Goal: Task Accomplishment & Management: Complete application form

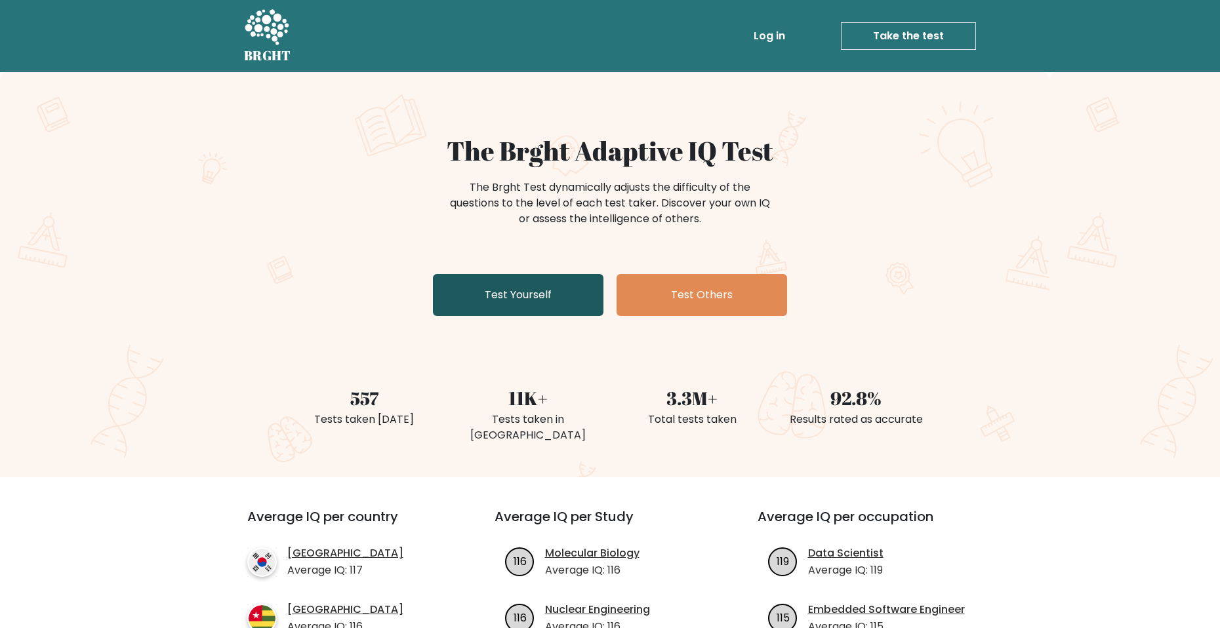
click at [556, 292] on link "Test Yourself" at bounding box center [518, 295] width 170 height 42
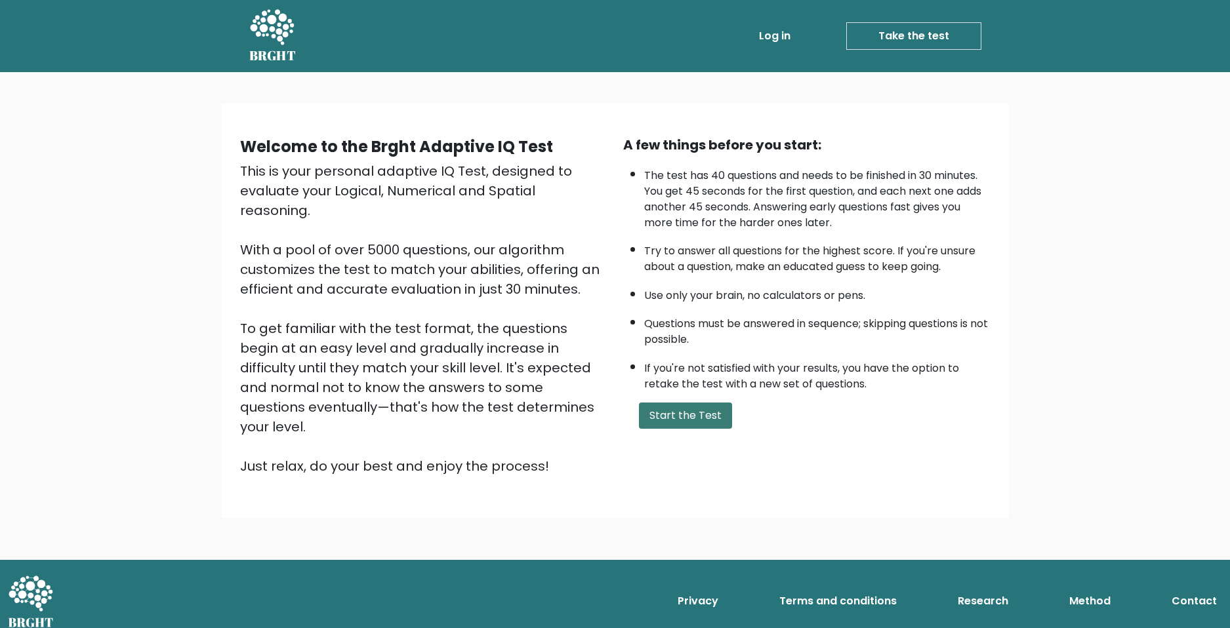
click at [687, 424] on button "Start the Test" at bounding box center [685, 416] width 93 height 26
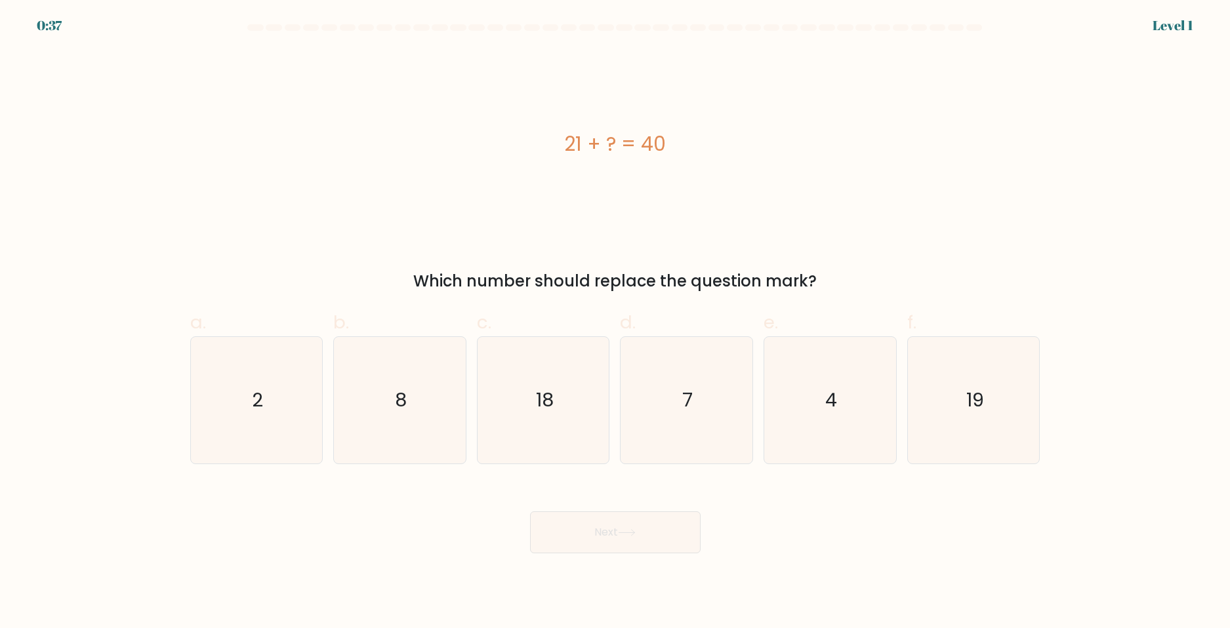
drag, startPoint x: 565, startPoint y: 147, endPoint x: 614, endPoint y: 149, distance: 49.9
click at [614, 149] on div "21 + ? = 40" at bounding box center [615, 144] width 850 height 30
drag, startPoint x: 968, startPoint y: 405, endPoint x: 974, endPoint y: 402, distance: 7.3
click at [968, 405] on text "19" at bounding box center [975, 400] width 18 height 26
click at [616, 323] on input "f. 19" at bounding box center [615, 318] width 1 height 9
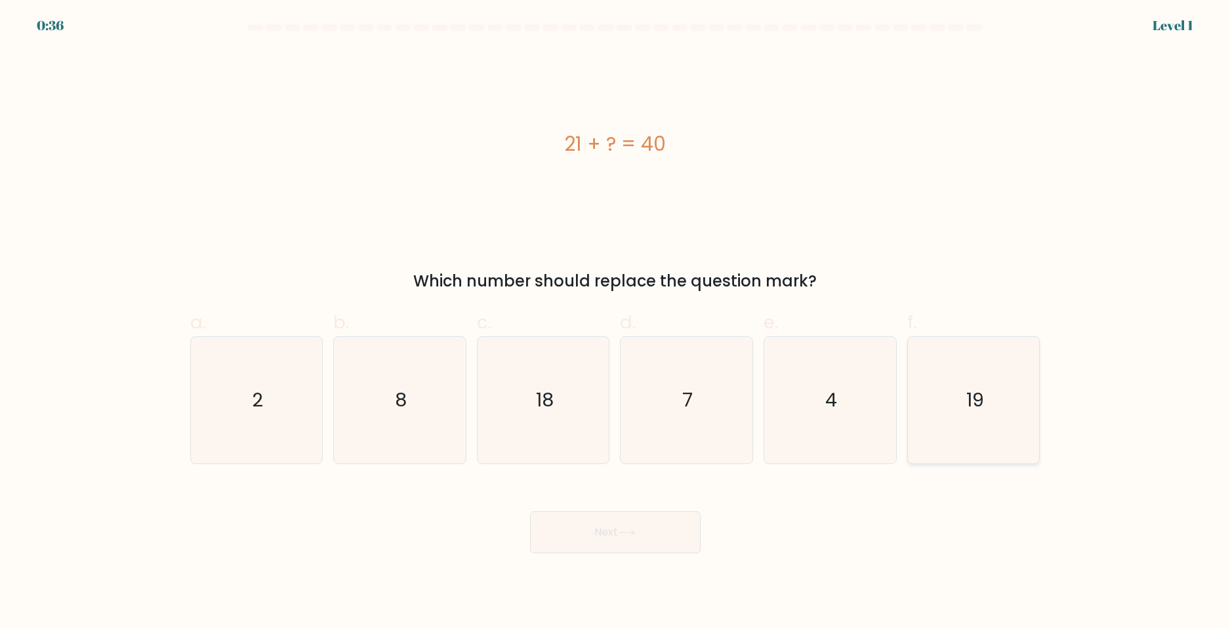
radio input "true"
click at [596, 536] on button "Next" at bounding box center [615, 532] width 170 height 42
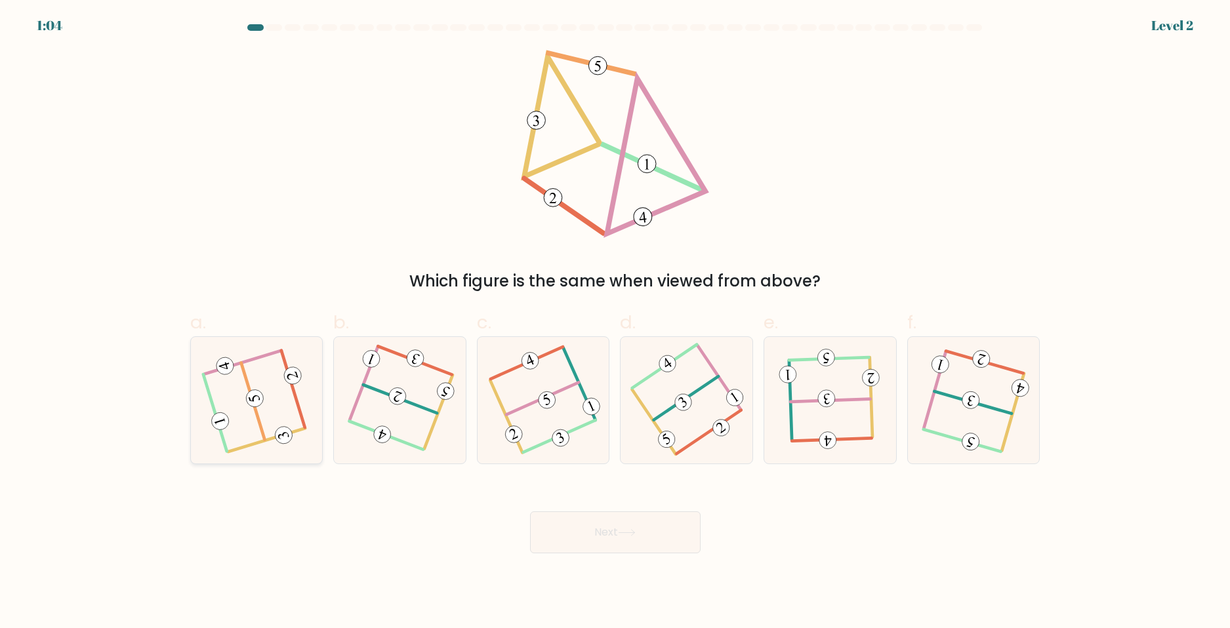
click at [240, 392] on icon at bounding box center [256, 400] width 101 height 101
click at [615, 323] on input "a." at bounding box center [615, 318] width 1 height 9
radio input "true"
click at [614, 543] on button "Next" at bounding box center [615, 532] width 170 height 42
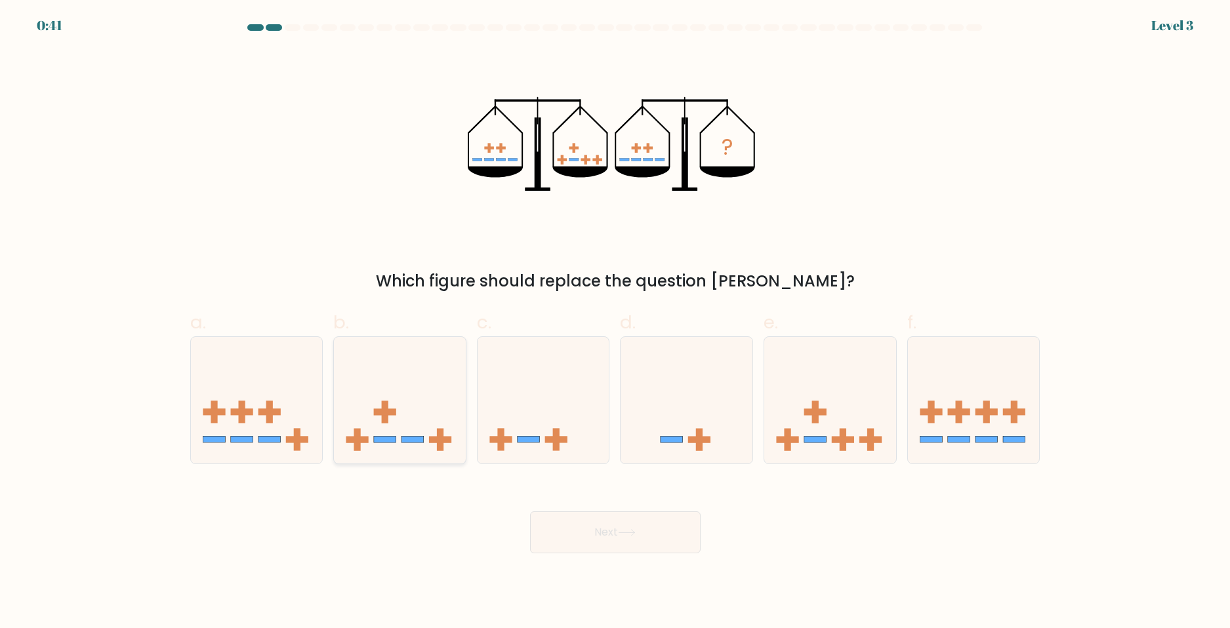
click at [399, 374] on icon at bounding box center [400, 400] width 132 height 109
click at [615, 323] on input "b." at bounding box center [615, 318] width 1 height 9
radio input "true"
click at [595, 521] on button "Next" at bounding box center [615, 532] width 170 height 42
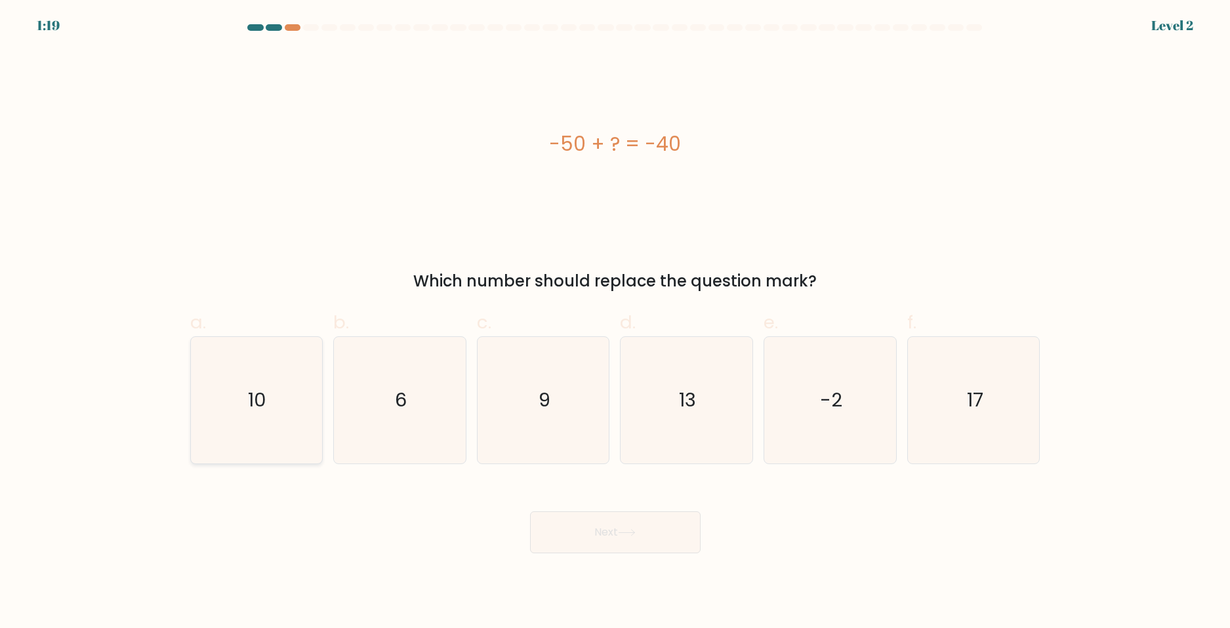
click at [301, 394] on icon "10" at bounding box center [256, 400] width 127 height 127
click at [615, 323] on input "a. 10" at bounding box center [615, 318] width 1 height 9
radio input "true"
click at [662, 542] on button "Next" at bounding box center [615, 532] width 170 height 42
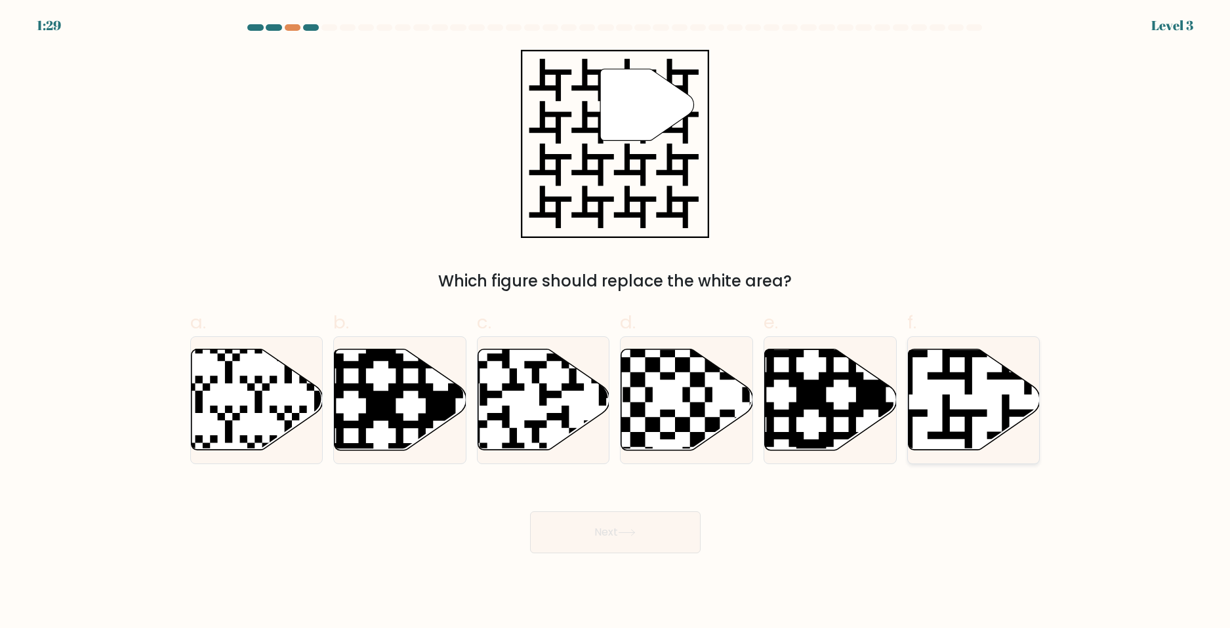
click at [971, 407] on icon at bounding box center [974, 400] width 132 height 101
click at [616, 323] on input "f." at bounding box center [615, 318] width 1 height 9
radio input "true"
click at [588, 532] on button "Next" at bounding box center [615, 532] width 170 height 42
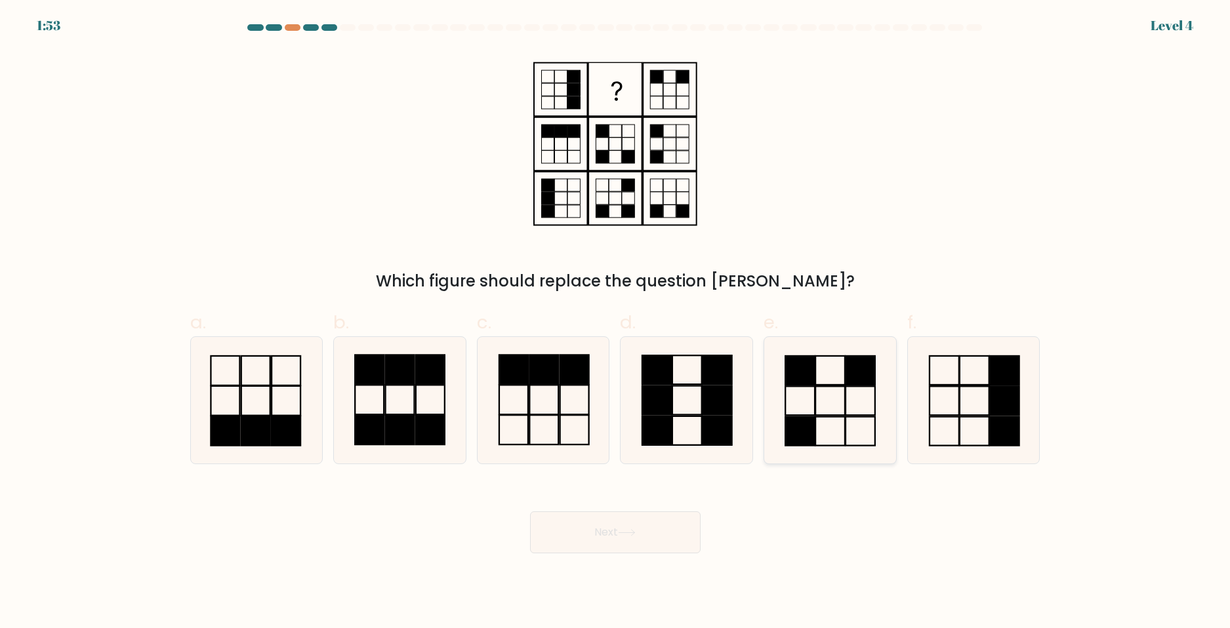
click at [830, 371] on icon at bounding box center [830, 400] width 127 height 127
click at [616, 323] on input "e." at bounding box center [615, 318] width 1 height 9
radio input "true"
click at [621, 546] on button "Next" at bounding box center [615, 532] width 170 height 42
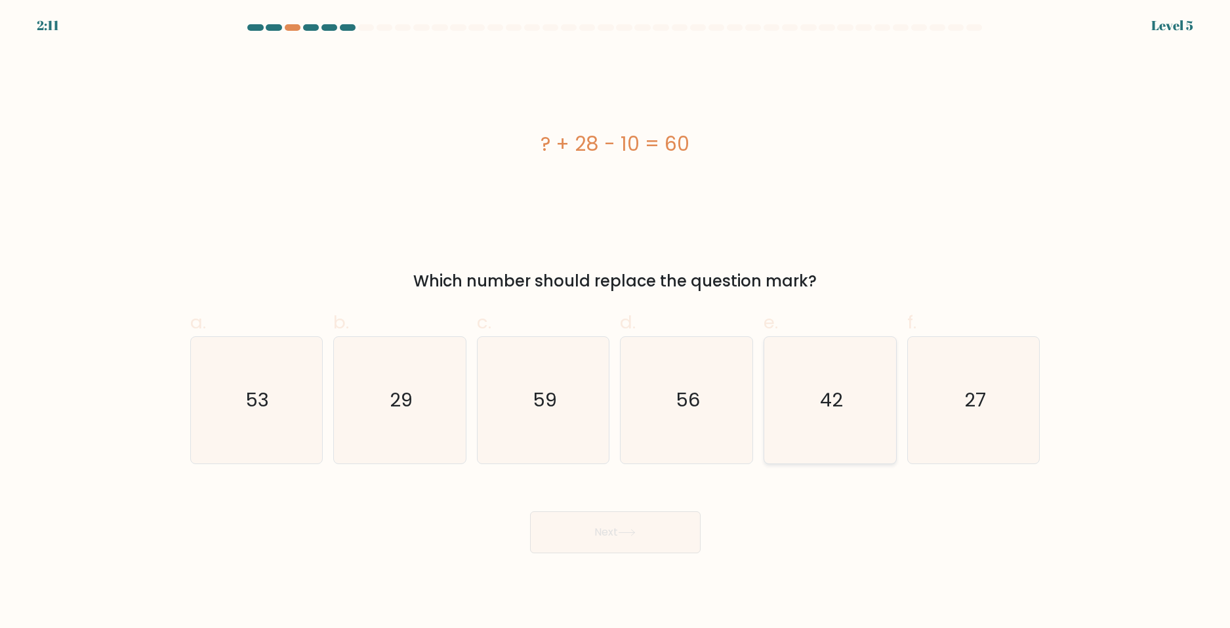
click at [858, 397] on icon "42" at bounding box center [830, 400] width 127 height 127
click at [616, 323] on input "e. 42" at bounding box center [615, 318] width 1 height 9
radio input "true"
click at [613, 531] on button "Next" at bounding box center [615, 532] width 170 height 42
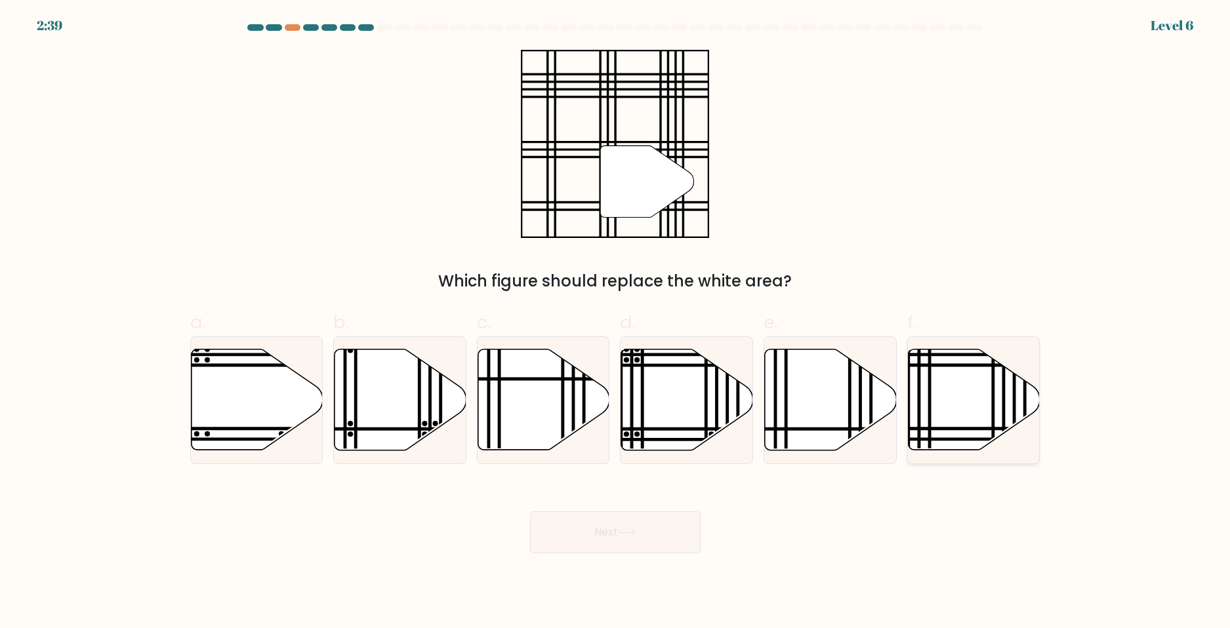
click at [948, 344] on div at bounding box center [973, 400] width 133 height 128
click at [616, 323] on input "f." at bounding box center [615, 318] width 1 height 9
radio input "true"
click at [647, 534] on button "Next" at bounding box center [615, 532] width 170 height 42
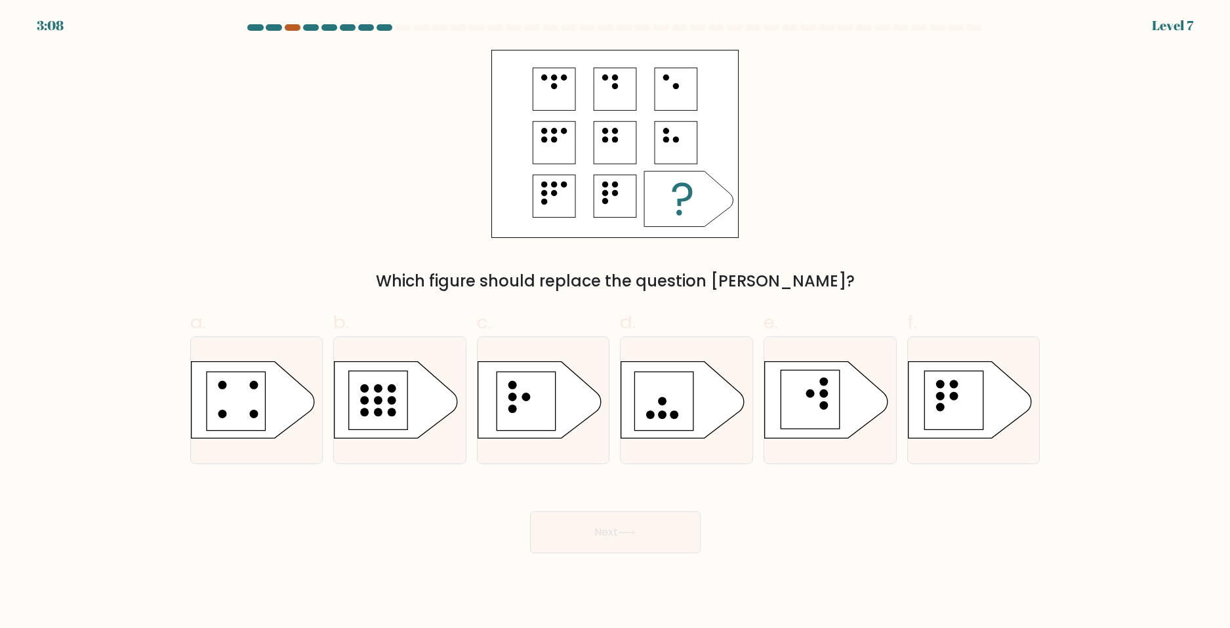
click at [293, 28] on div at bounding box center [293, 27] width 16 height 7
click at [384, 28] on div at bounding box center [384, 27] width 16 height 7
click at [290, 28] on div at bounding box center [293, 27] width 16 height 7
click at [501, 364] on icon at bounding box center [538, 400] width 123 height 77
click at [615, 323] on input "c." at bounding box center [615, 318] width 1 height 9
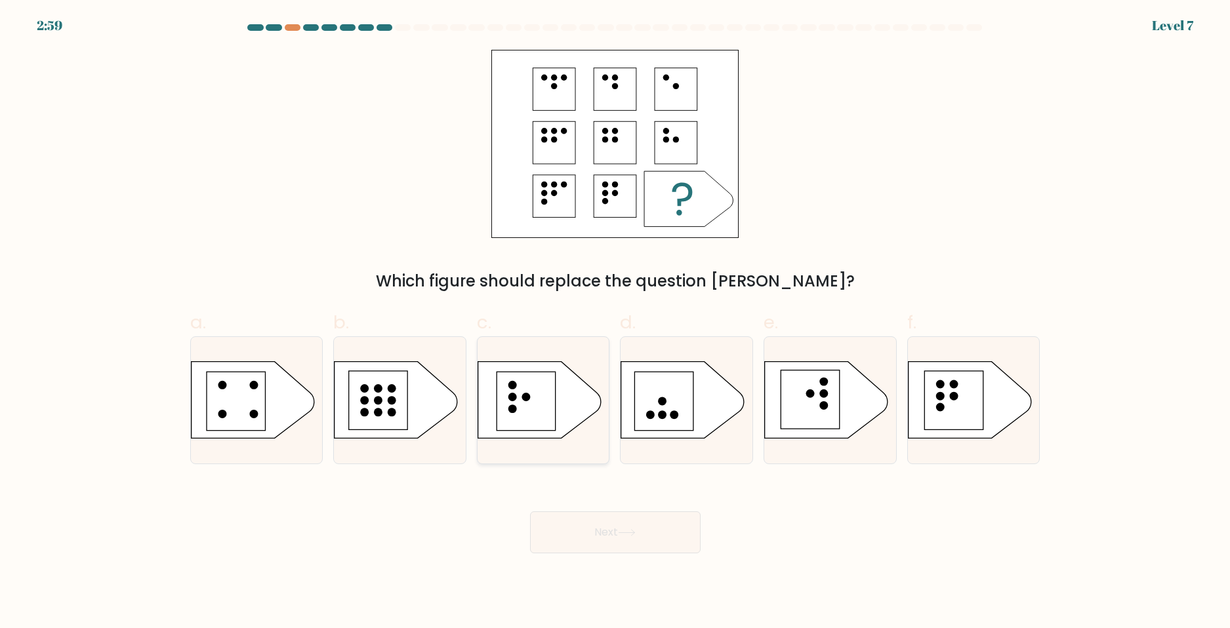
radio input "true"
click at [674, 525] on button "Next" at bounding box center [615, 532] width 170 height 42
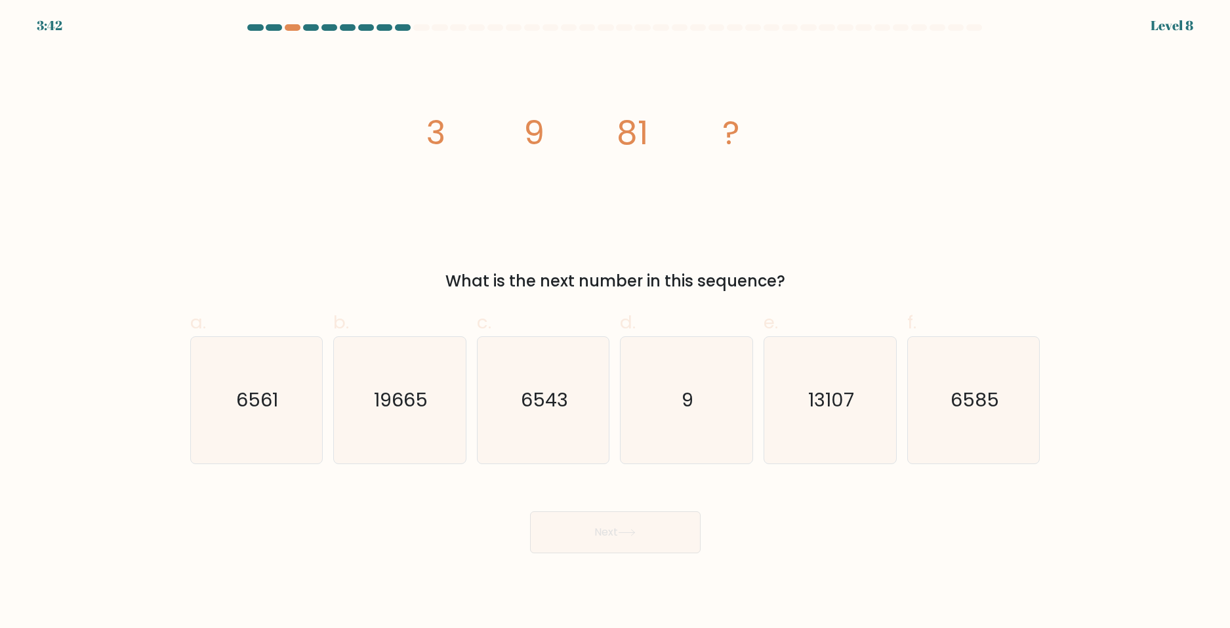
click at [294, 22] on div "3:42 Level 8" at bounding box center [615, 17] width 1230 height 35
click at [297, 28] on div at bounding box center [293, 27] width 16 height 7
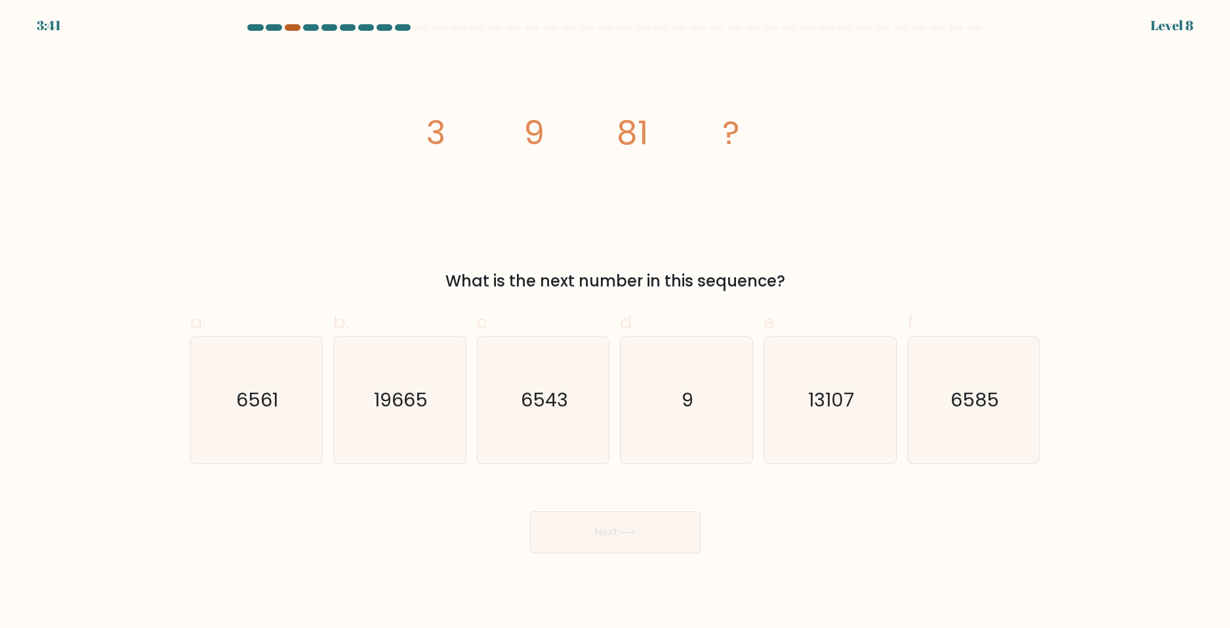
click at [297, 28] on div at bounding box center [293, 27] width 16 height 7
click at [250, 391] on text "6561" at bounding box center [258, 400] width 42 height 26
click at [615, 323] on input "a. 6561" at bounding box center [615, 318] width 1 height 9
radio input "true"
click at [613, 526] on button "Next" at bounding box center [615, 532] width 170 height 42
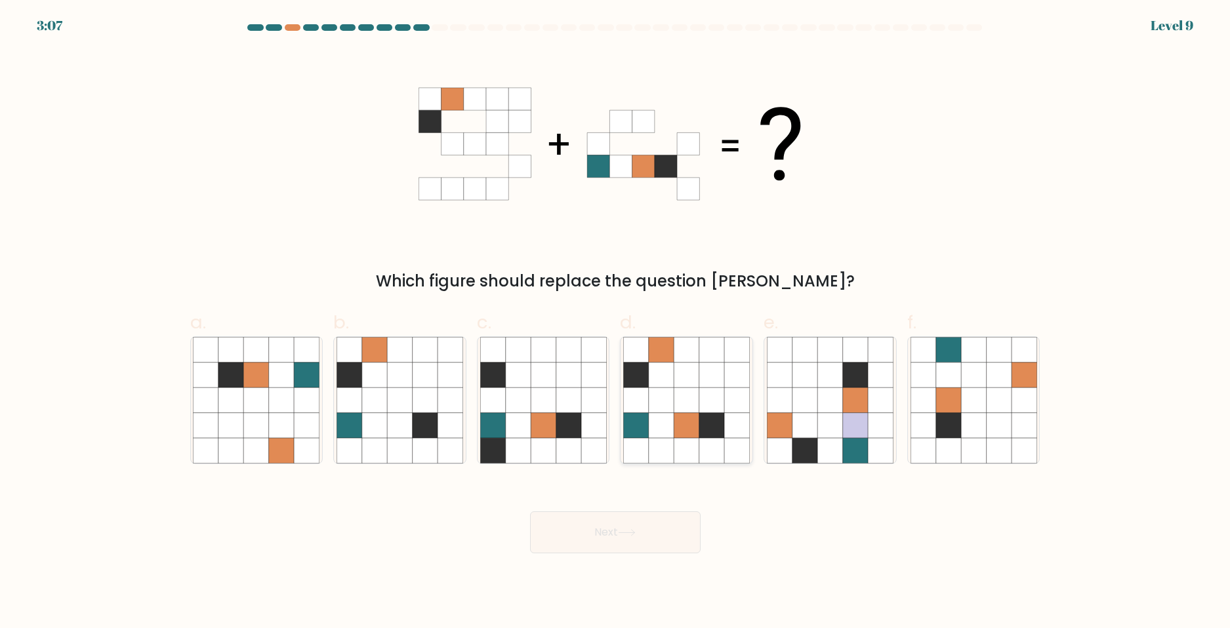
click at [692, 387] on icon at bounding box center [686, 375] width 25 height 25
click at [616, 323] on input "d." at bounding box center [615, 318] width 1 height 9
radio input "true"
click at [612, 529] on button "Next" at bounding box center [615, 532] width 170 height 42
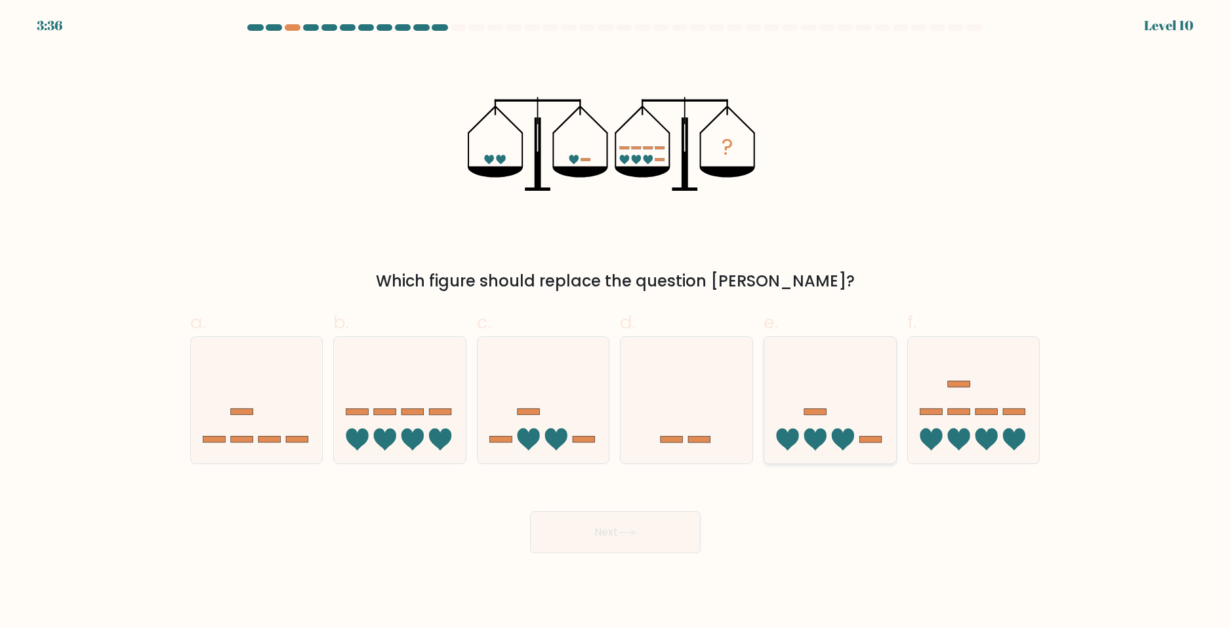
click at [804, 395] on icon at bounding box center [830, 400] width 132 height 109
click at [616, 323] on input "e." at bounding box center [615, 318] width 1 height 9
radio input "true"
click at [664, 531] on button "Next" at bounding box center [615, 532] width 170 height 42
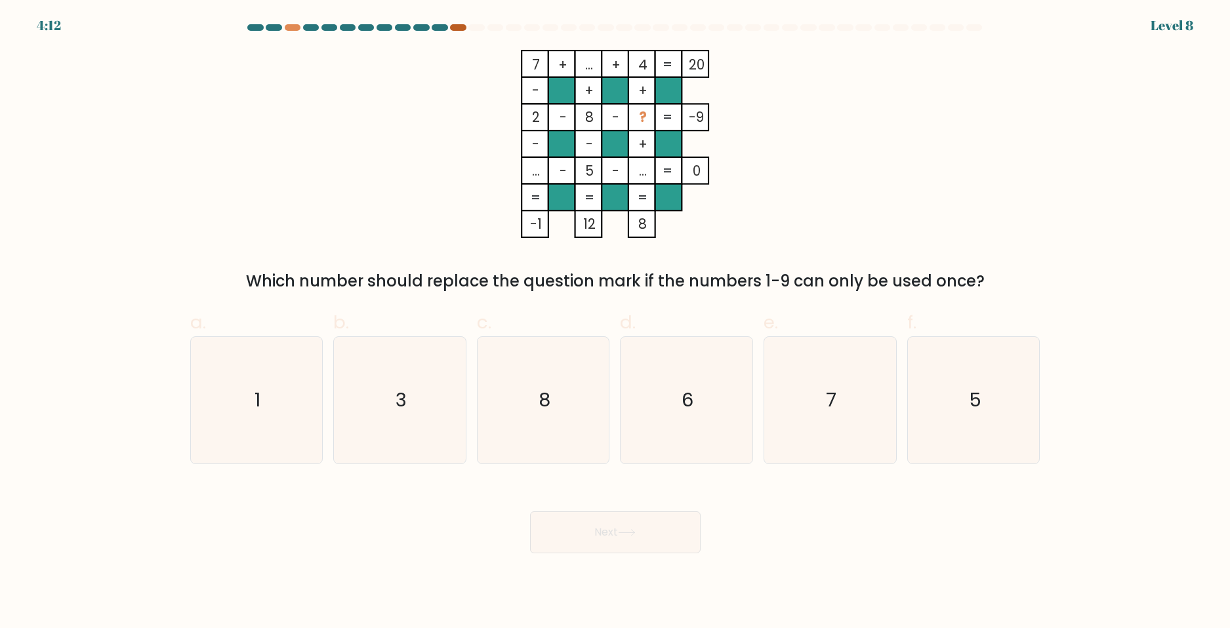
click at [458, 26] on div at bounding box center [458, 27] width 16 height 7
click at [668, 365] on icon "6" at bounding box center [686, 400] width 127 height 127
click at [616, 323] on input "d. 6" at bounding box center [615, 318] width 1 height 9
radio input "true"
click at [647, 535] on button "Next" at bounding box center [615, 532] width 170 height 42
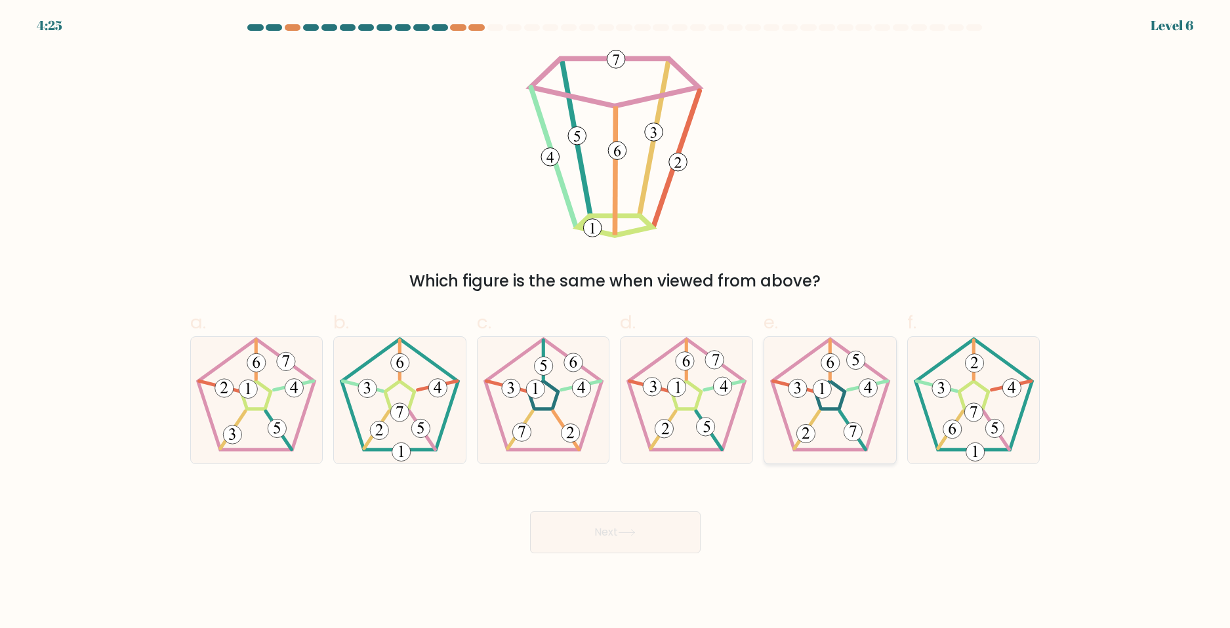
click at [817, 416] on 568 at bounding box center [806, 429] width 25 height 37
click at [616, 323] on input "e." at bounding box center [615, 318] width 1 height 9
radio input "true"
click at [641, 535] on button "Next" at bounding box center [615, 532] width 170 height 42
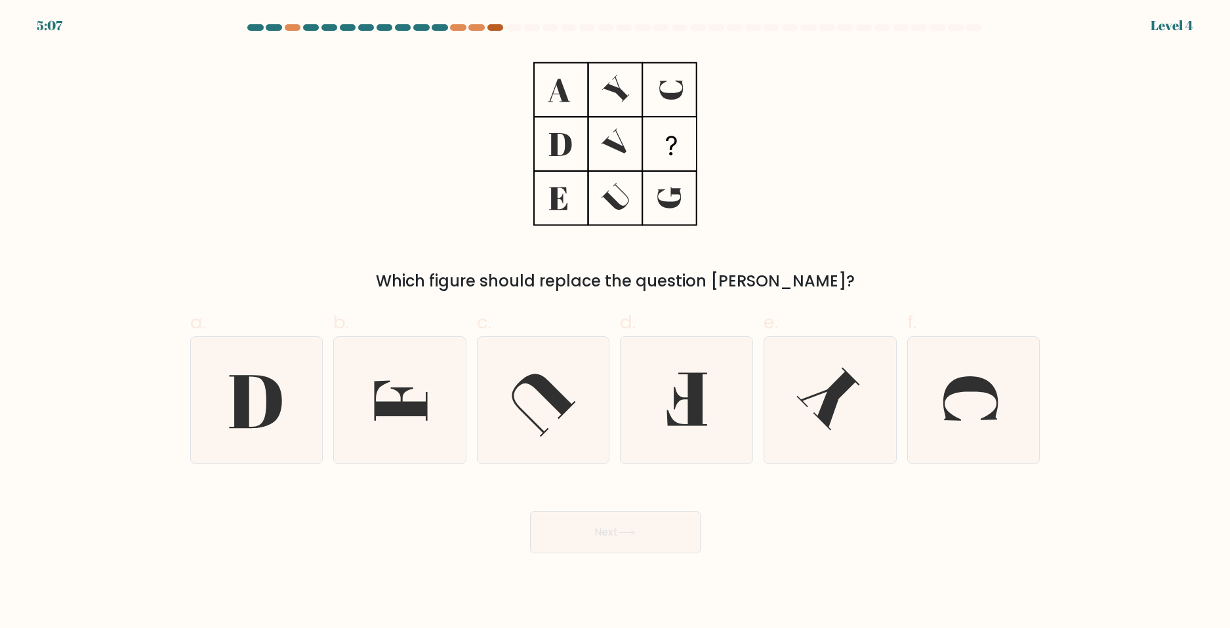
click at [497, 30] on div at bounding box center [495, 27] width 16 height 7
click at [826, 406] on icon at bounding box center [827, 398] width 63 height 63
click at [616, 323] on input "e." at bounding box center [615, 318] width 1 height 9
radio input "true"
click at [630, 534] on icon at bounding box center [627, 532] width 18 height 7
